Goal: Navigation & Orientation: Understand site structure

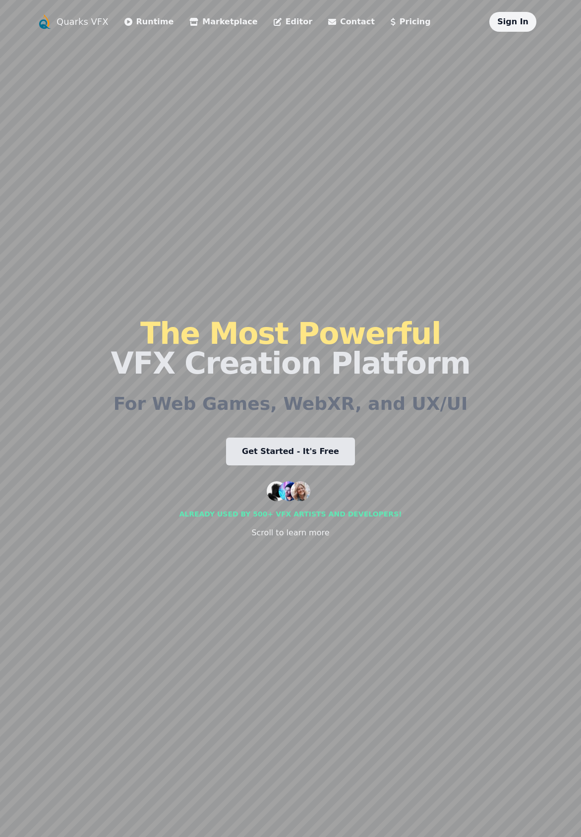
click at [210, 22] on link "Marketplace" at bounding box center [223, 22] width 68 height 12
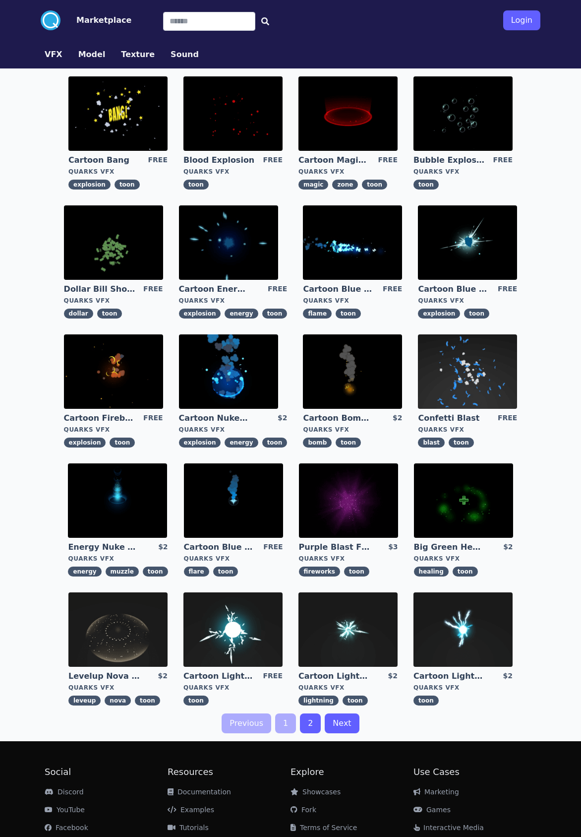
click at [32, 238] on div ".cls-1{fill:#fff;}.cls-2{fill:#29abe2;} Marketplace Login VFX Model Texture Sou…" at bounding box center [290, 444] width 581 height 888
click at [223, 624] on img at bounding box center [233, 629] width 99 height 74
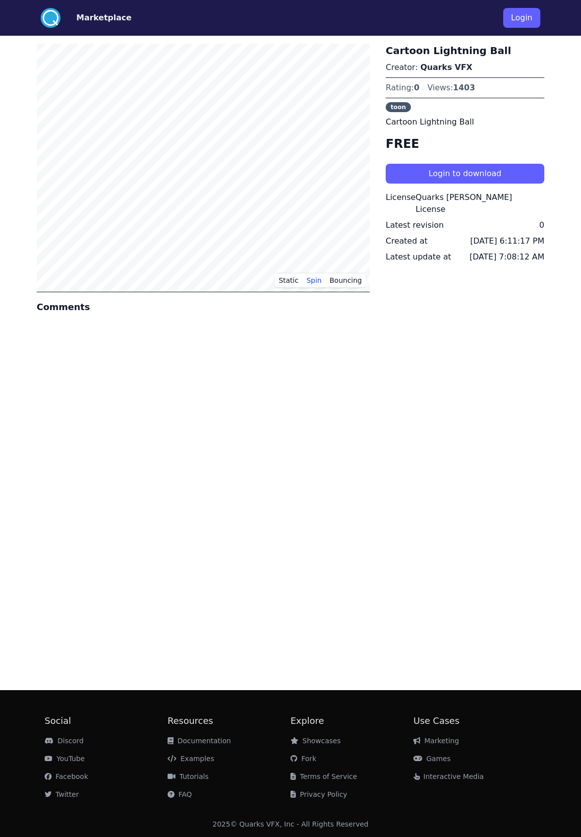
click at [17, 184] on div ".cls-1{fill:#fff;}.cls-2{fill:#29abe2;} Marketplace Login Static Spin Bouncing …" at bounding box center [290, 418] width 581 height 837
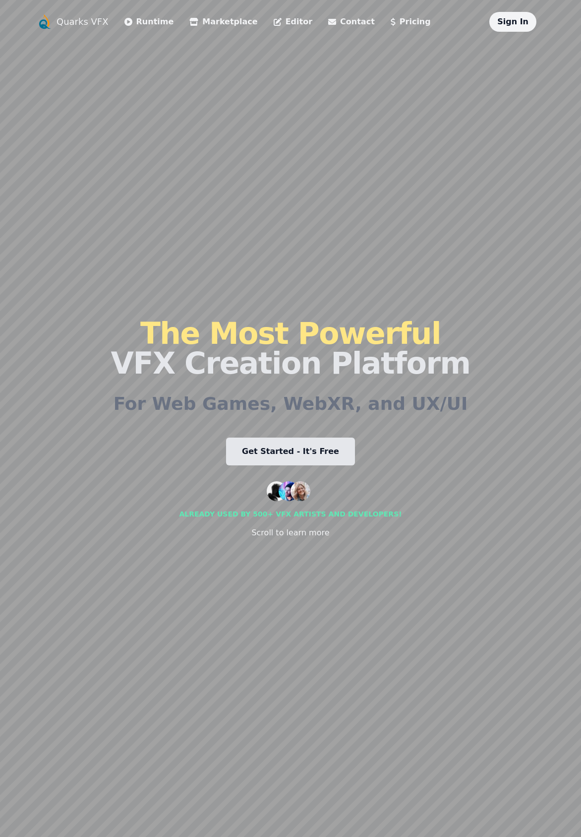
click at [141, 24] on link "Runtime" at bounding box center [149, 22] width 50 height 12
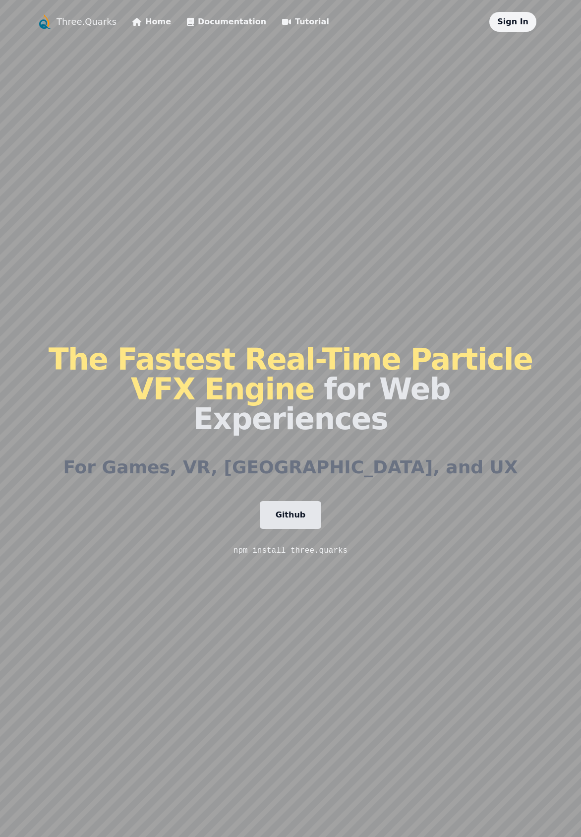
click at [215, 24] on link "Documentation" at bounding box center [226, 22] width 79 height 12
click at [147, 22] on link "Home" at bounding box center [151, 22] width 39 height 12
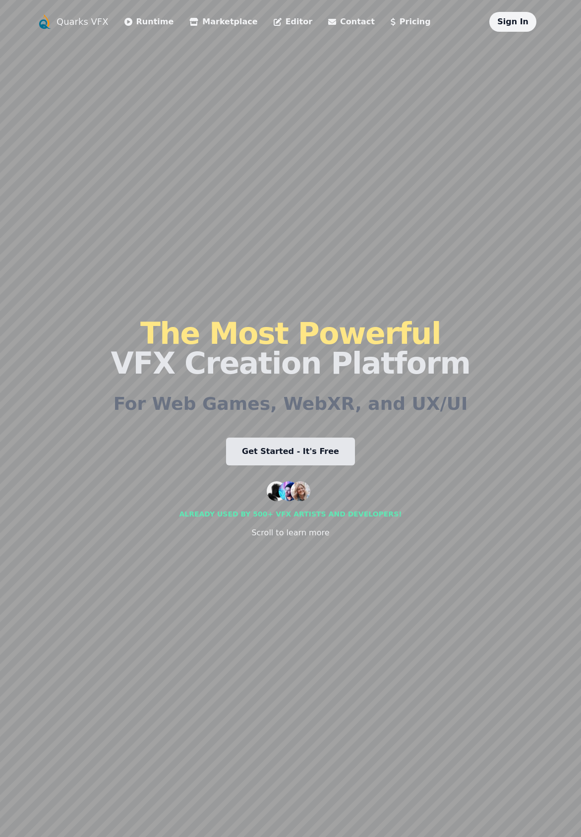
click at [391, 25] on link "Pricing" at bounding box center [411, 22] width 40 height 12
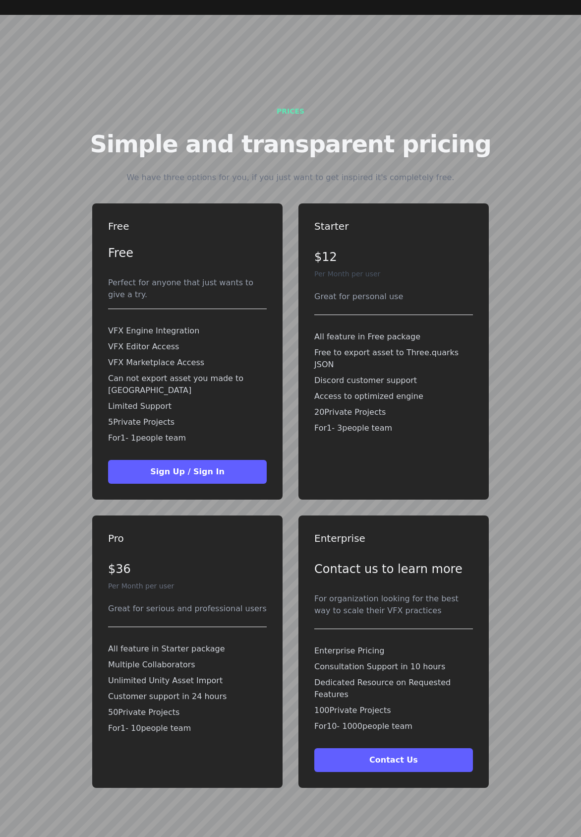
scroll to position [3429, 0]
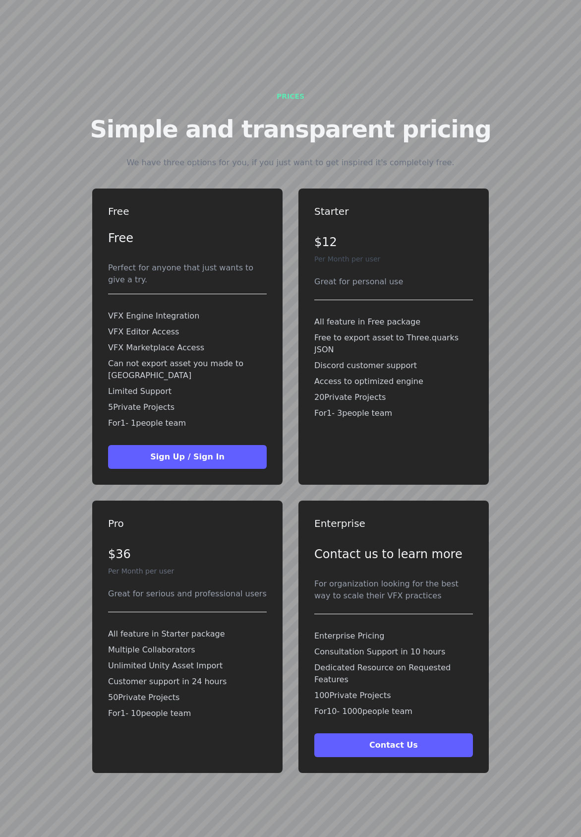
click at [44, 233] on div "Prices Simple and transparent pricing We have three options for you, if you jus…" at bounding box center [291, 427] width 508 height 705
